Goal: Information Seeking & Learning: Learn about a topic

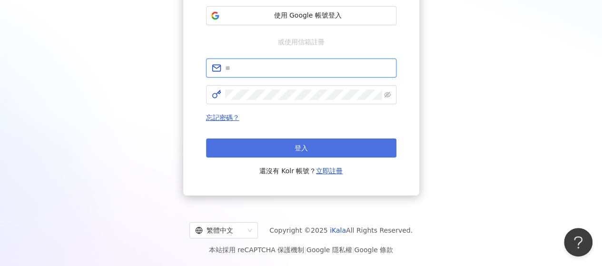
type input "**********"
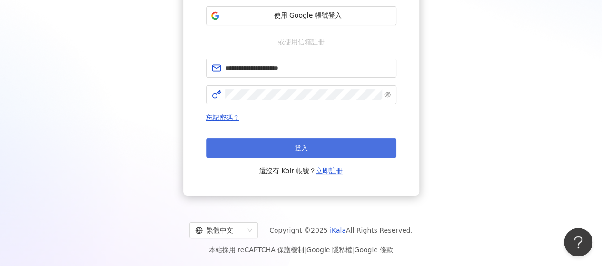
click at [315, 146] on button "登入" at bounding box center [301, 147] width 190 height 19
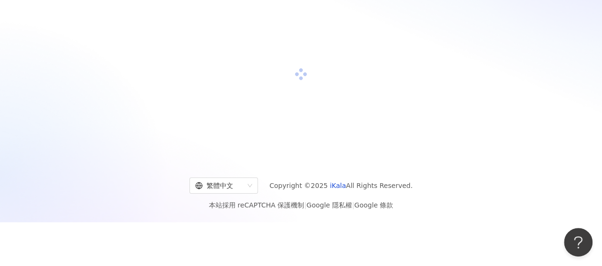
scroll to position [140, 0]
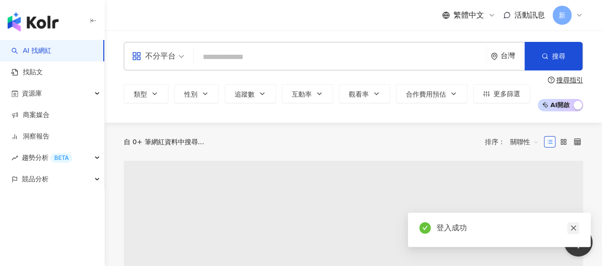
click at [577, 228] on link at bounding box center [573, 228] width 12 height 12
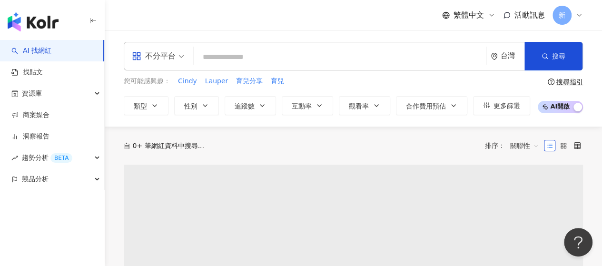
click at [239, 58] on input "search" at bounding box center [339, 57] width 285 height 18
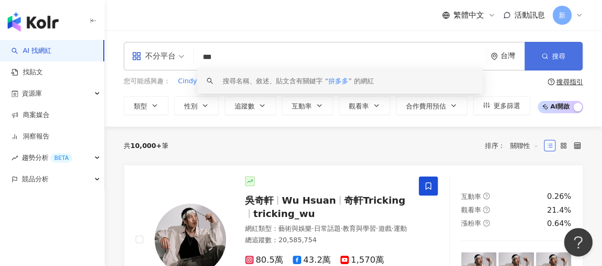
type input "***"
click at [559, 52] on span "搜尋" at bounding box center [558, 56] width 13 height 8
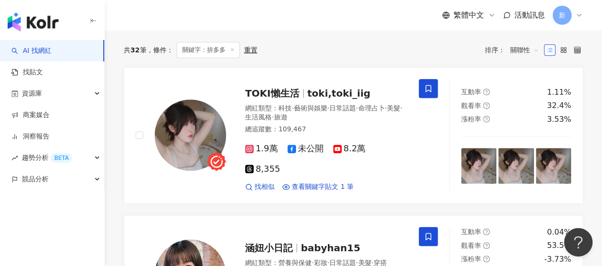
scroll to position [381, 0]
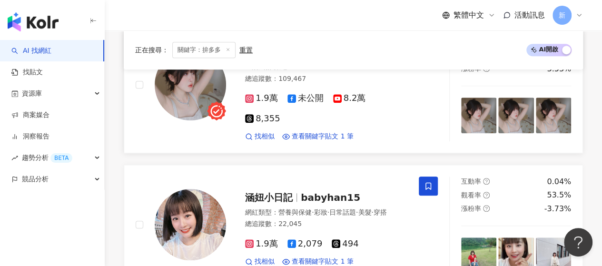
click at [322, 125] on div "1.9萬 未公開 8.2萬 8,355 找相似 查看關鍵字貼文 1 筆" at bounding box center [326, 113] width 162 height 55
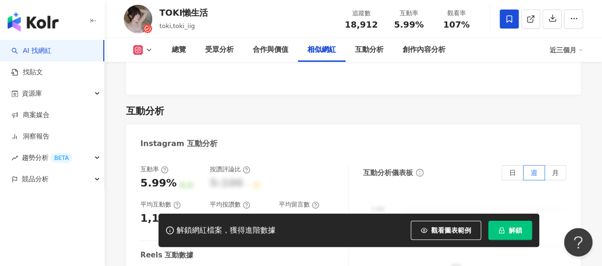
scroll to position [1679, 0]
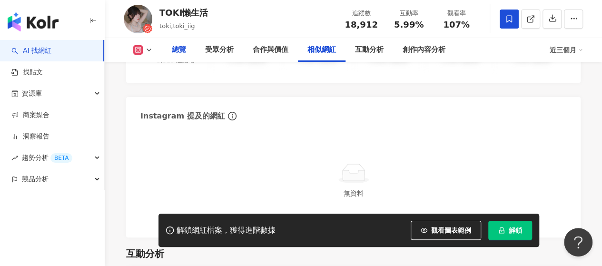
click at [179, 49] on div "總覽" at bounding box center [179, 49] width 14 height 11
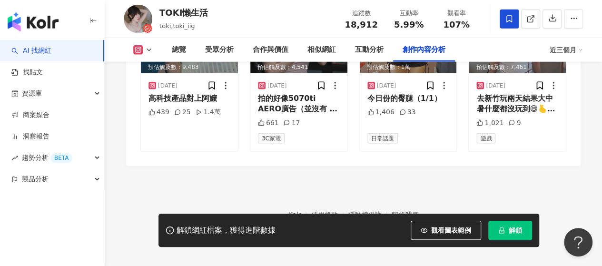
scroll to position [3059, 0]
